Goal: Information Seeking & Learning: Learn about a topic

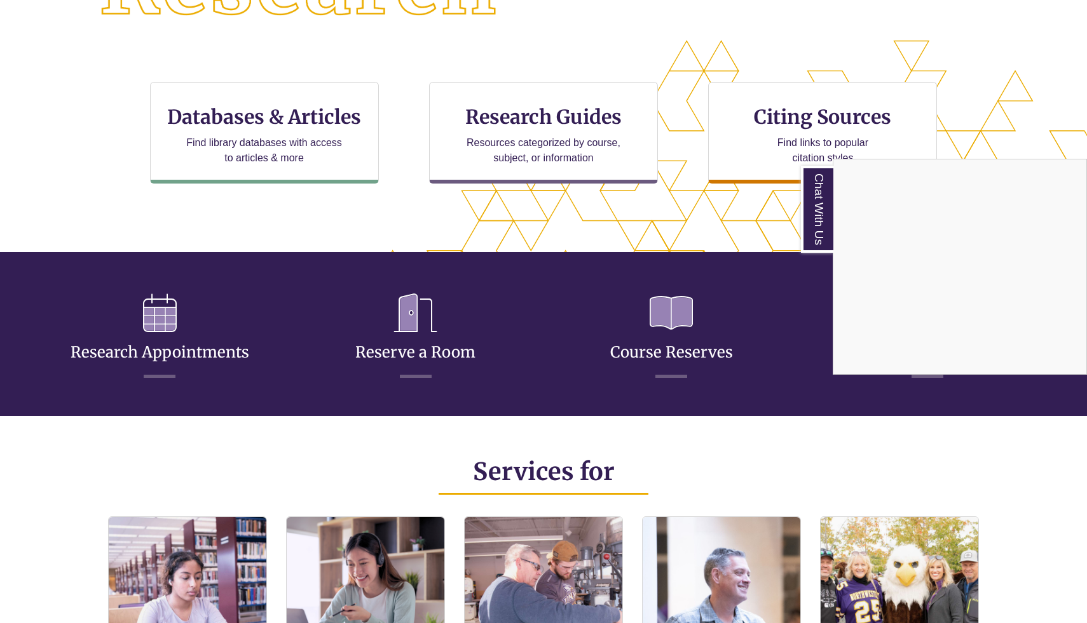
scroll to position [308, 979]
click at [756, 266] on div "Chat With Us" at bounding box center [543, 311] width 1087 height 623
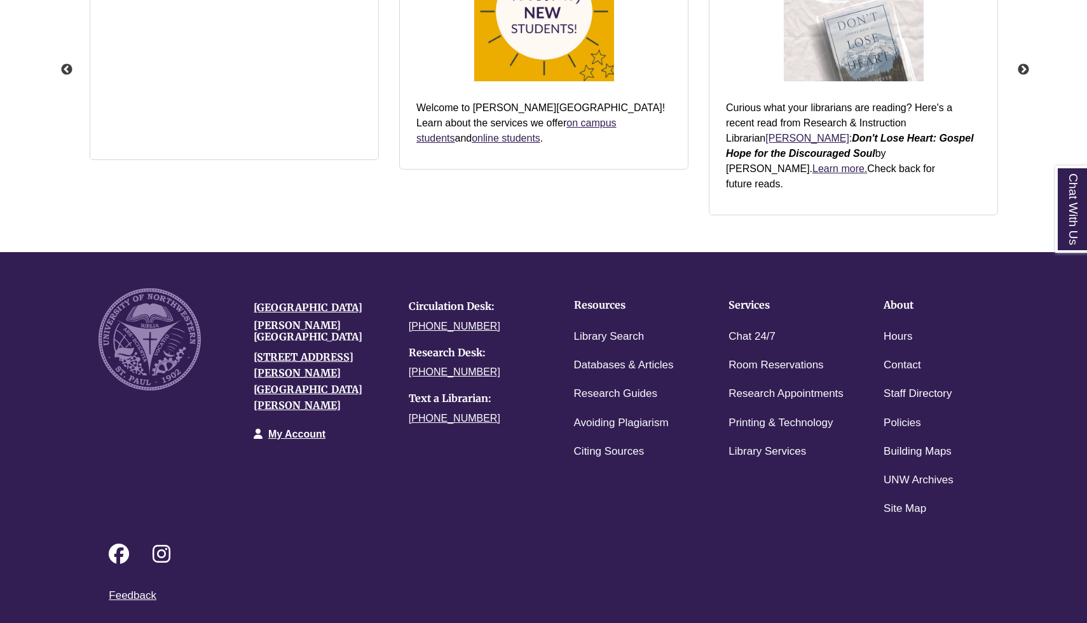
scroll to position [1634, 0]
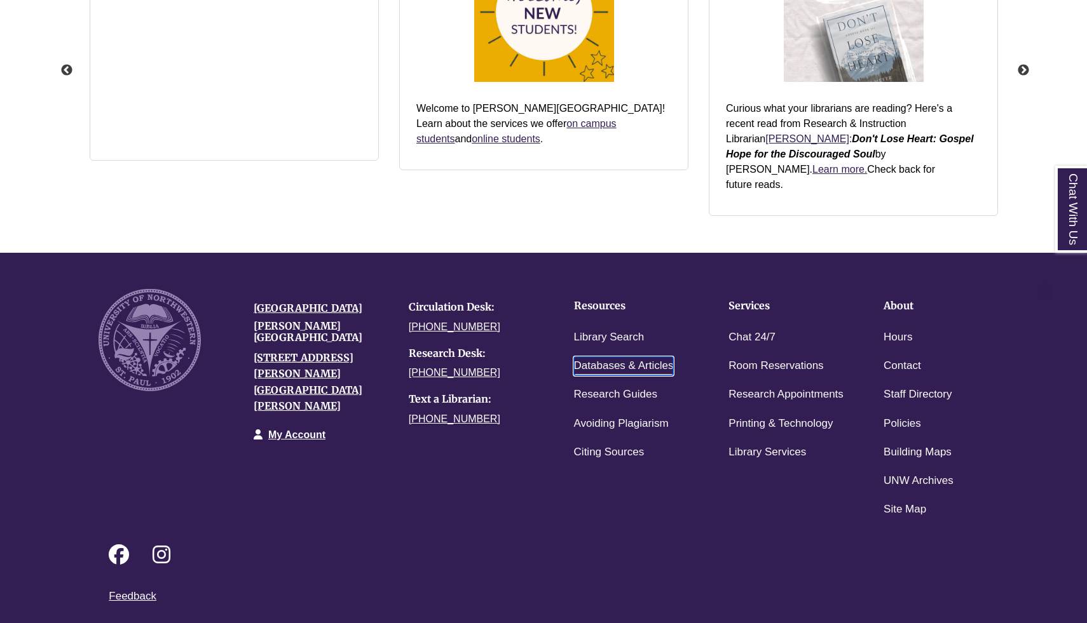
click at [626, 357] on link "Databases & Articles" at bounding box center [624, 366] width 100 height 18
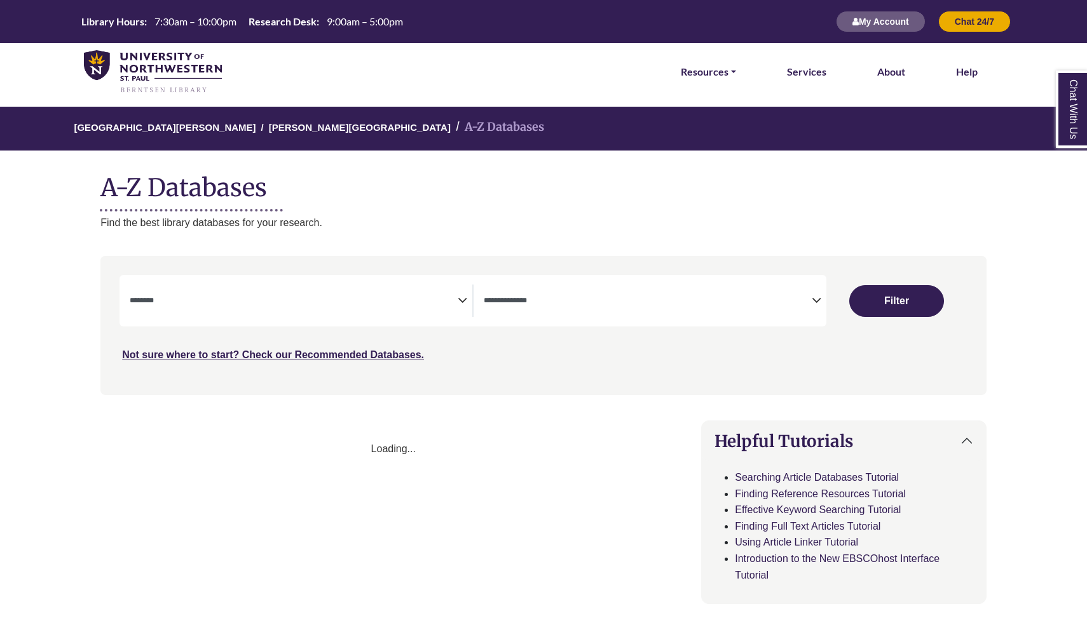
select select "Database Subject Filter"
select select "Database Types Filter"
select select "Database Subject Filter"
select select "Database Types Filter"
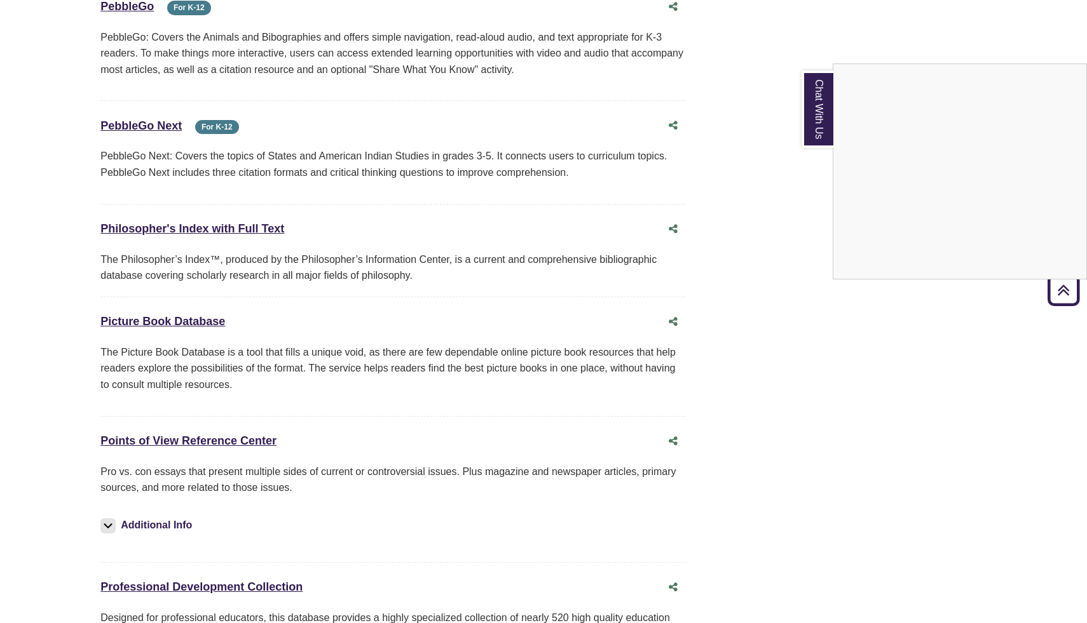
scroll to position [8380, 0]
click at [172, 410] on div "Chat With Us" at bounding box center [543, 311] width 1087 height 623
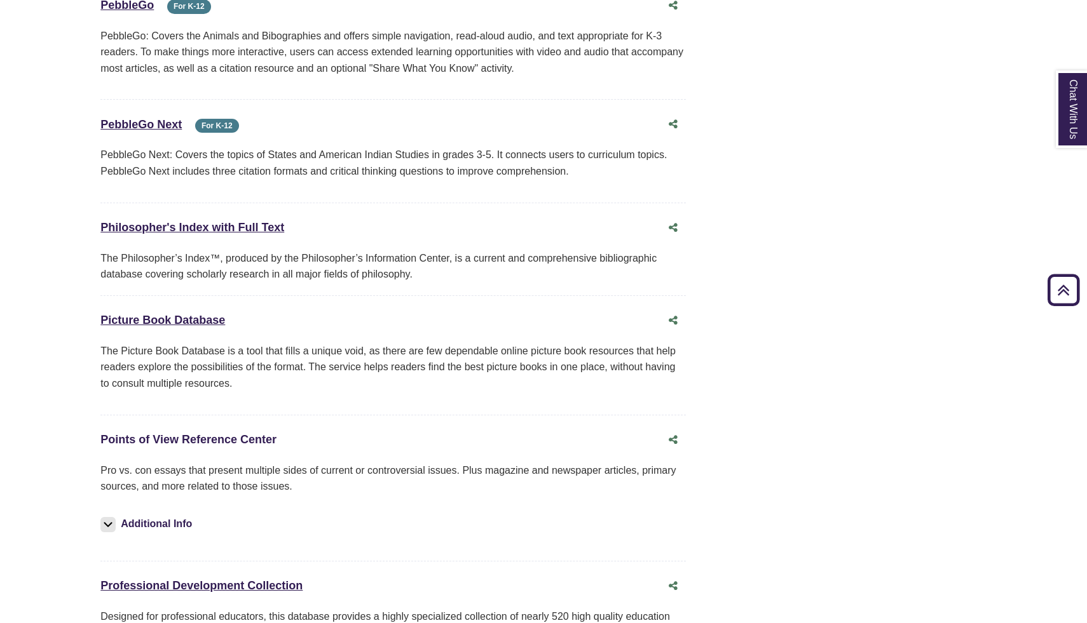
click at [215, 433] on link "Points of View Reference Center This link opens in a new window" at bounding box center [188, 439] width 176 height 13
click at [238, 433] on link "Points of View Reference Center This link opens in a new window" at bounding box center [188, 439] width 176 height 13
click at [117, 515] on button "Additional Info" at bounding box center [147, 524] width 95 height 18
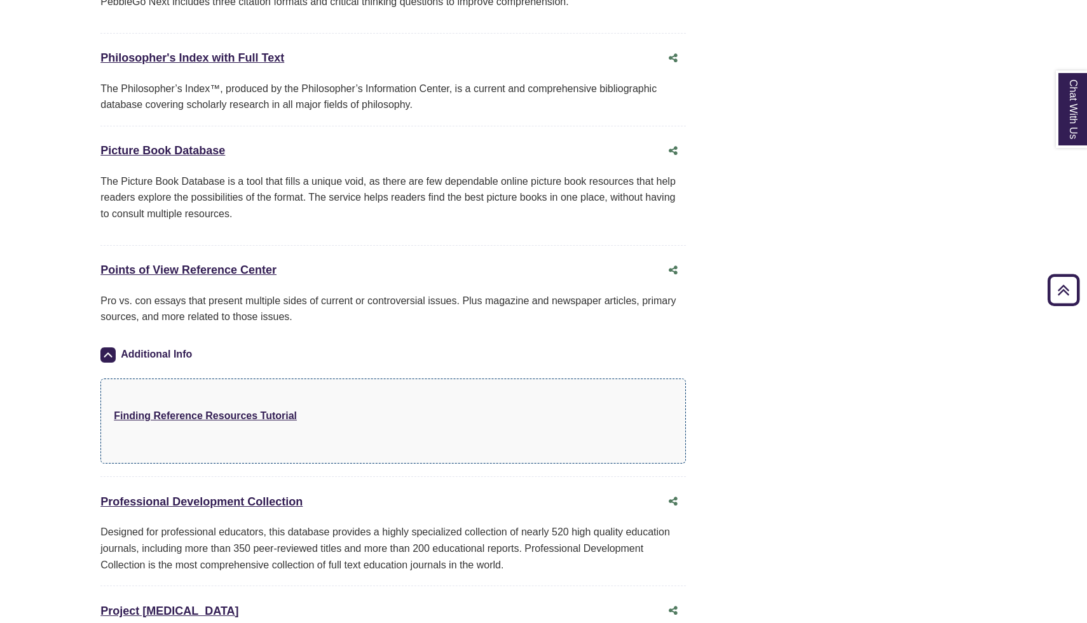
scroll to position [8551, 0]
click at [104, 346] on img at bounding box center [107, 353] width 15 height 15
